Goal: Task Accomplishment & Management: Manage account settings

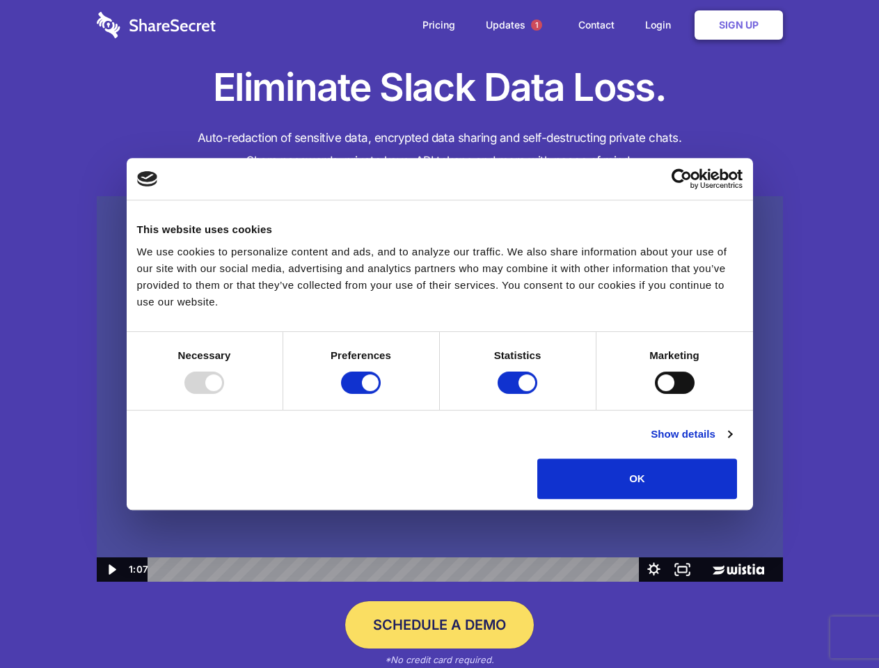
click at [439, 334] on img at bounding box center [440, 389] width 686 height 386
click at [224, 394] on div at bounding box center [204, 383] width 40 height 22
click at [381, 394] on input "Preferences" at bounding box center [361, 383] width 40 height 22
checkbox input "false"
click at [519, 394] on input "Statistics" at bounding box center [518, 383] width 40 height 22
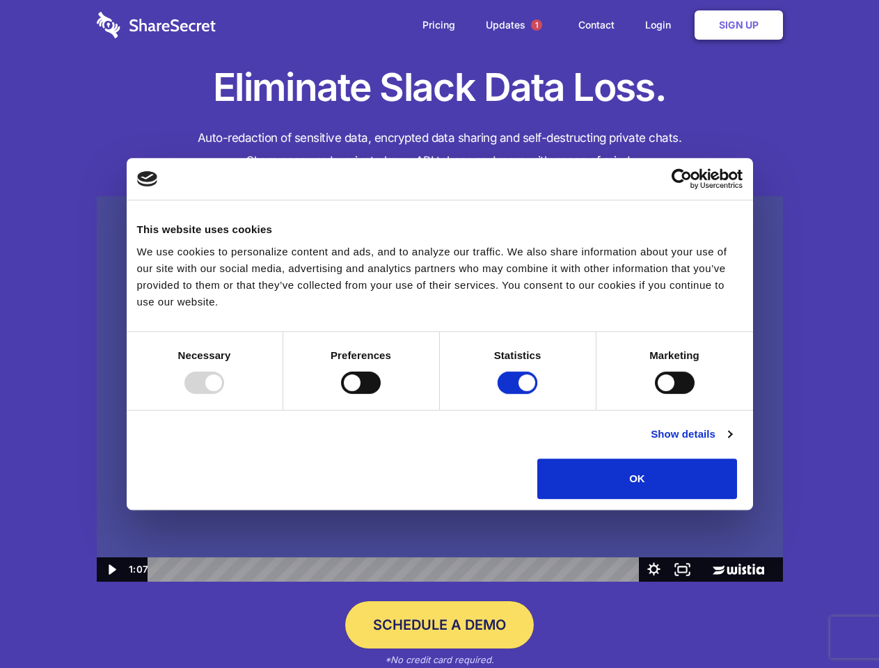
checkbox input "false"
click at [655, 394] on input "Marketing" at bounding box center [675, 383] width 40 height 22
checkbox input "true"
